Goal: Complete application form

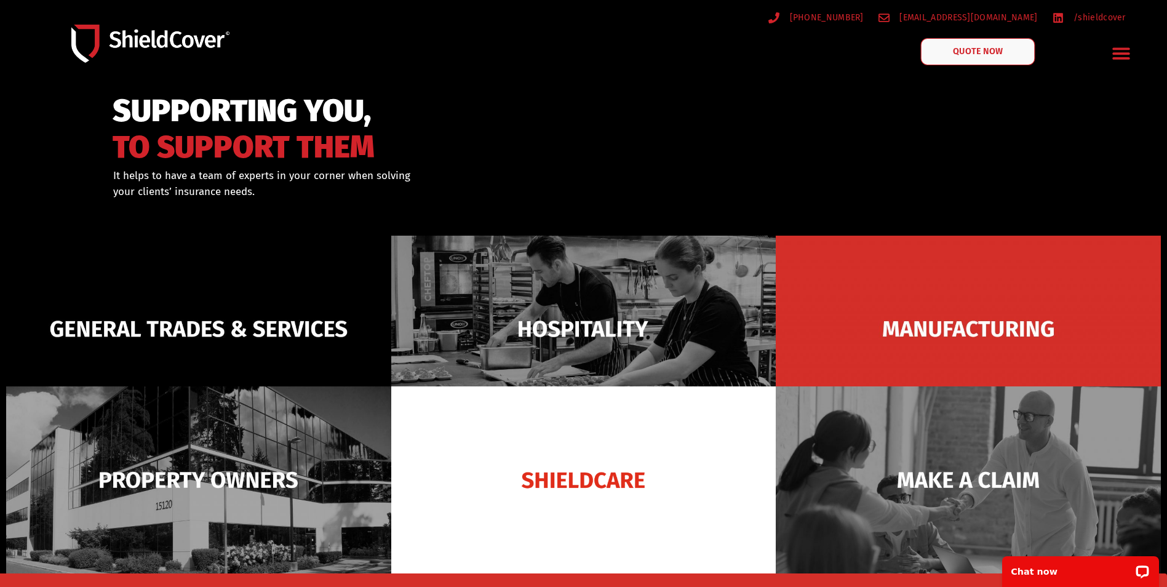
click at [950, 51] on link "QUOTE NOW" at bounding box center [978, 51] width 114 height 27
click at [1110, 50] on div "Menu Toggle" at bounding box center [1120, 53] width 29 height 29
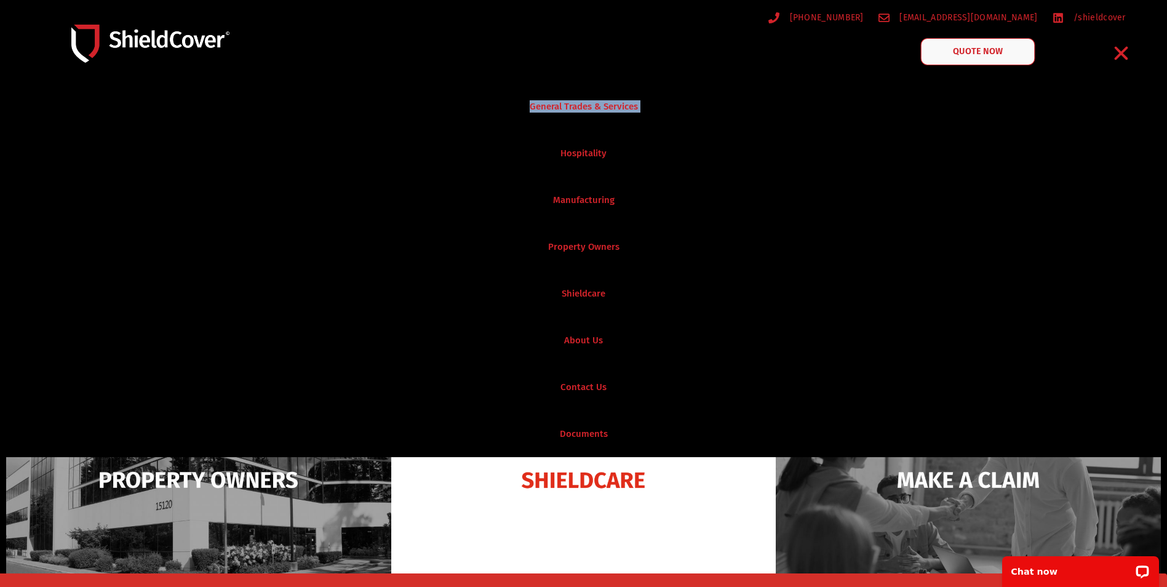
click at [1005, 57] on link "QUOTE NOW" at bounding box center [978, 51] width 114 height 27
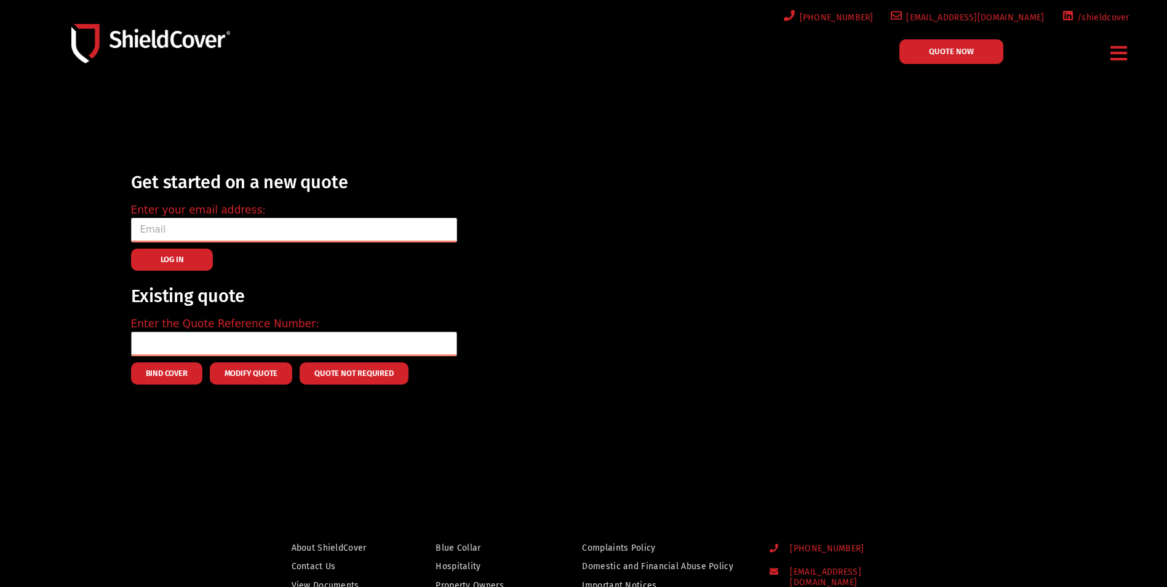
click at [185, 230] on input "email" at bounding box center [294, 230] width 326 height 25
type input "[PERSON_NAME][EMAIL_ADDRESS][DOMAIN_NAME]"
click at [224, 342] on input "text" at bounding box center [294, 343] width 326 height 25
click at [439, 417] on div at bounding box center [583, 283] width 1167 height 391
click at [193, 255] on button "LOG IN" at bounding box center [172, 259] width 82 height 22
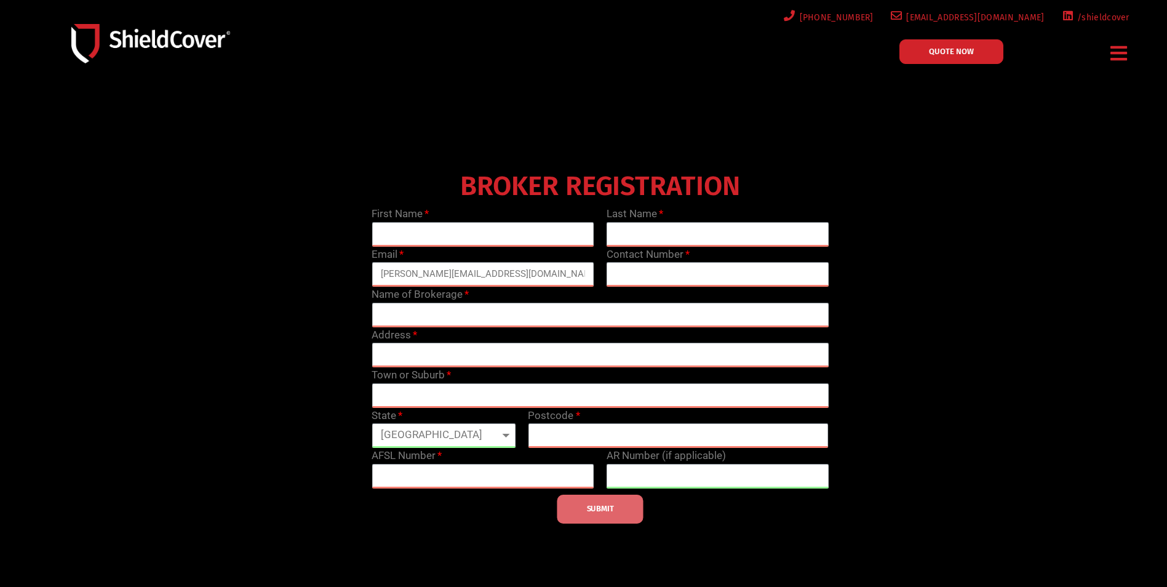
click at [616, 516] on button "SUBMIT" at bounding box center [600, 508] width 86 height 29
click at [643, 518] on button "SUBMIT" at bounding box center [600, 508] width 86 height 29
click at [628, 516] on button "SUBMIT" at bounding box center [600, 508] width 86 height 29
click at [1108, 46] on div "Menu" at bounding box center [1119, 53] width 26 height 29
click at [1115, 53] on icon "Menu Toggle" at bounding box center [1118, 53] width 17 height 19
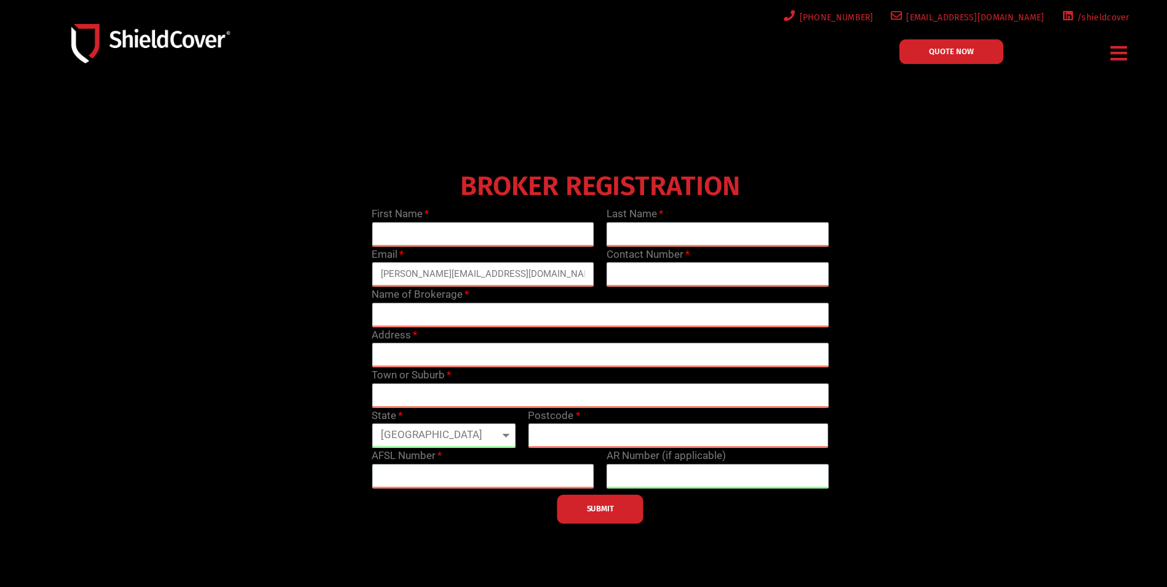
click at [1122, 46] on icon "Menu Toggle" at bounding box center [1118, 53] width 17 height 19
click at [980, 55] on link "QUOTE NOW" at bounding box center [951, 51] width 104 height 25
